Goal: Find specific page/section: Find specific page/section

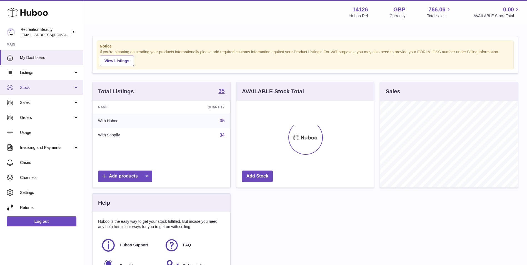
scroll to position [87, 137]
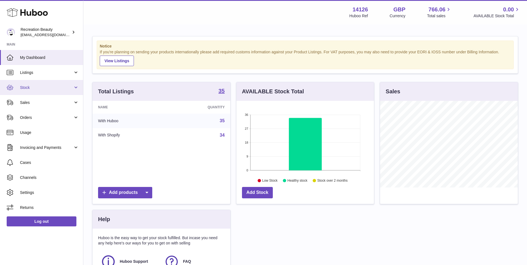
click at [49, 90] on span "Stock" at bounding box center [46, 87] width 53 height 5
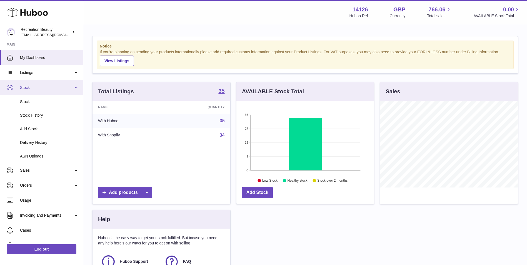
click at [49, 89] on span "Stock" at bounding box center [46, 87] width 53 height 5
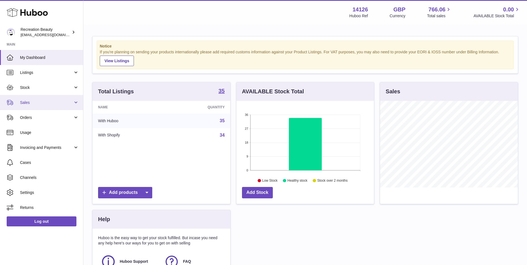
click at [50, 102] on span "Sales" at bounding box center [46, 102] width 53 height 5
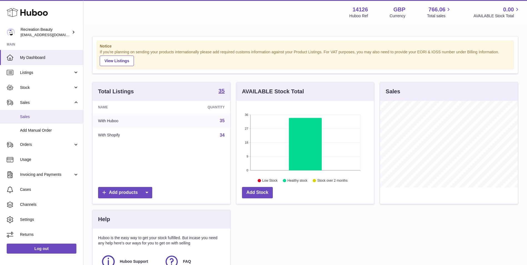
click at [48, 116] on span "Sales" at bounding box center [49, 116] width 59 height 5
